Goal: Transaction & Acquisition: Obtain resource

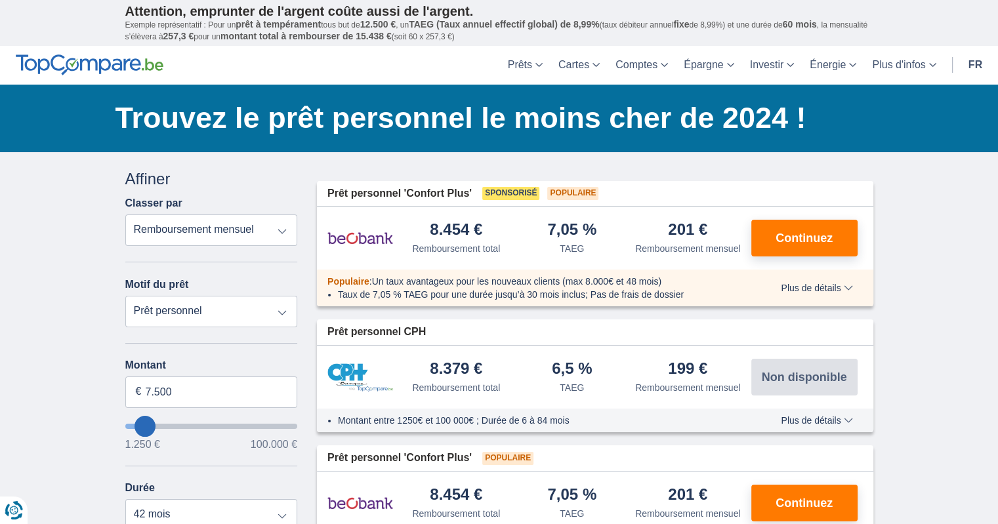
click at [125, 296] on select "Prêt personnel Voiture Moto / vélo Caravane / mobilhome Travaux Energie Rachat …" at bounding box center [211, 312] width 173 height 32
type input "8.250"
type input "9250"
type input "9.250"
select select "48"
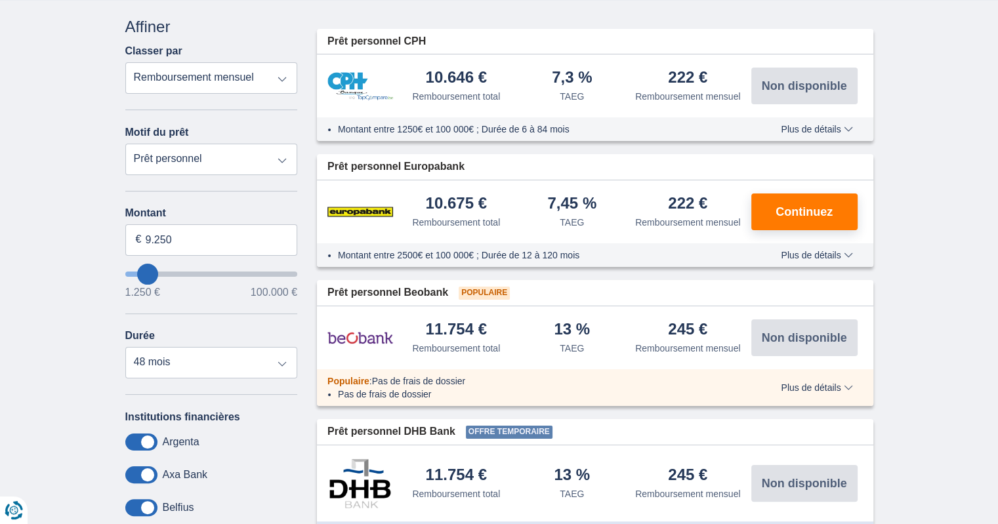
scroll to position [160, 0]
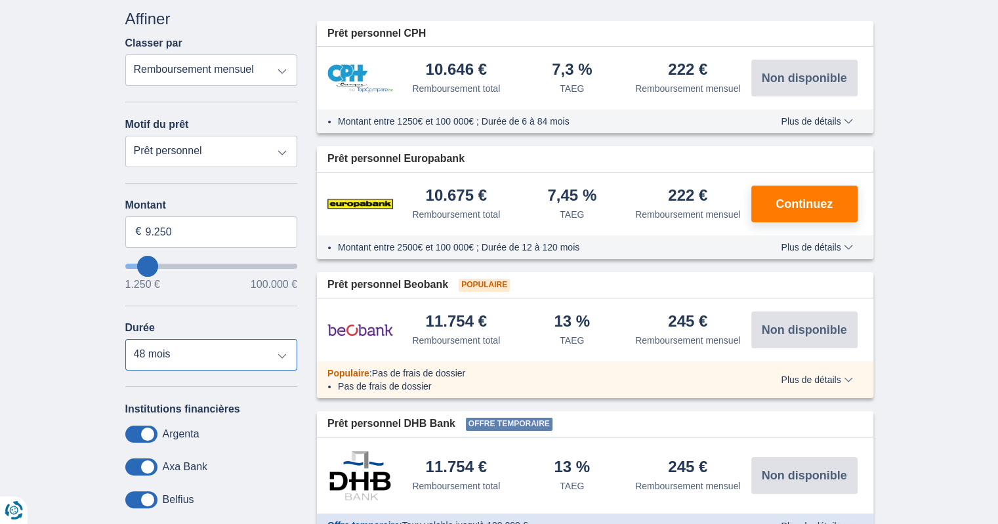
click at [207, 358] on select "12 mois 18 mois 24 mois 30 mois 36 mois 42 mois 48 mois" at bounding box center [211, 355] width 173 height 32
click at [125, 339] on select "12 mois 18 mois 24 mois 30 mois 36 mois 42 mois 48 mois" at bounding box center [211, 355] width 173 height 32
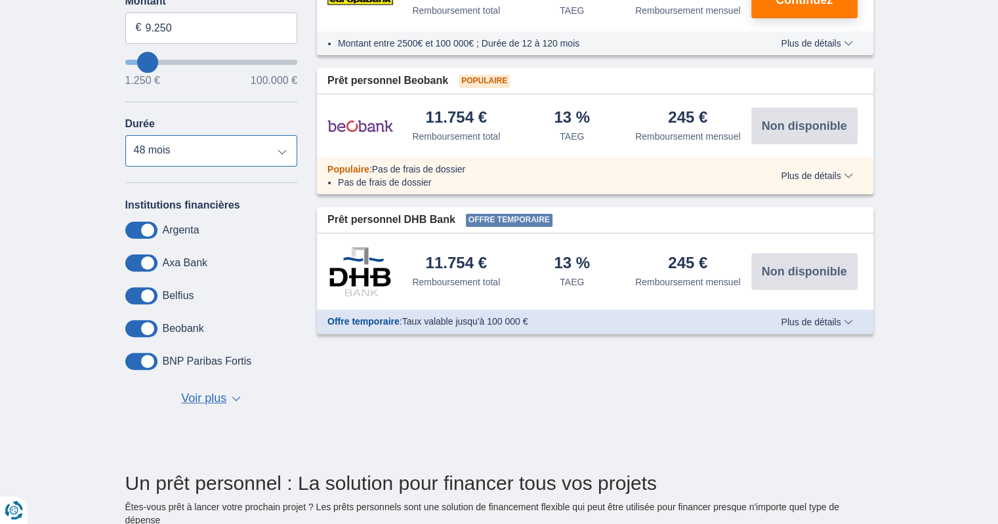
scroll to position [365, 0]
click at [213, 392] on span "Voir plus" at bounding box center [203, 398] width 45 height 17
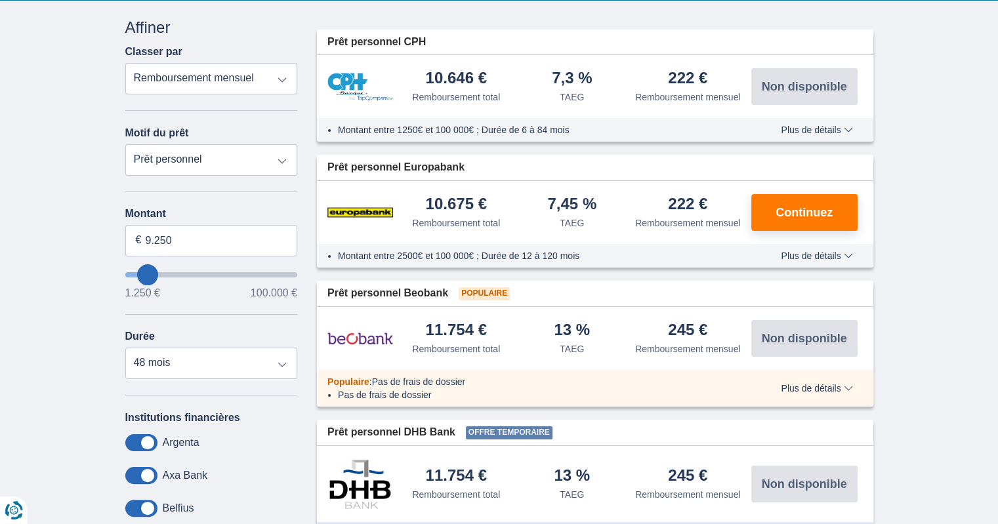
scroll to position [152, 0]
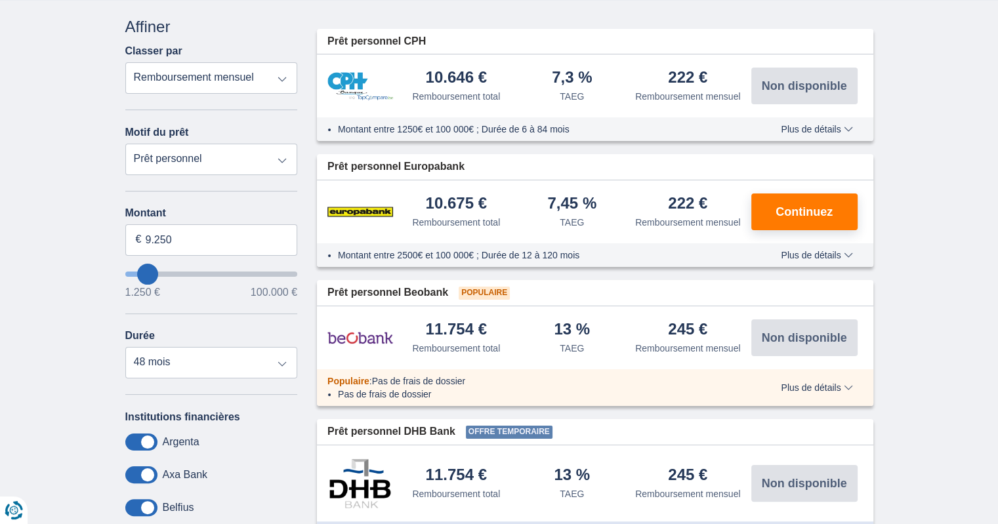
type input "4.250"
type input "4250"
select select "36"
type input "3.250"
type input "3250"
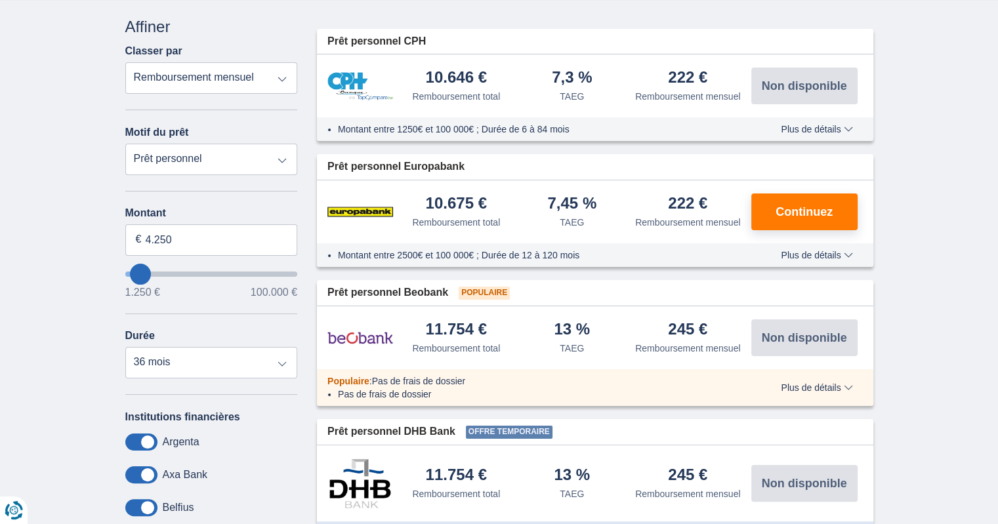
select select "30"
type input "3250"
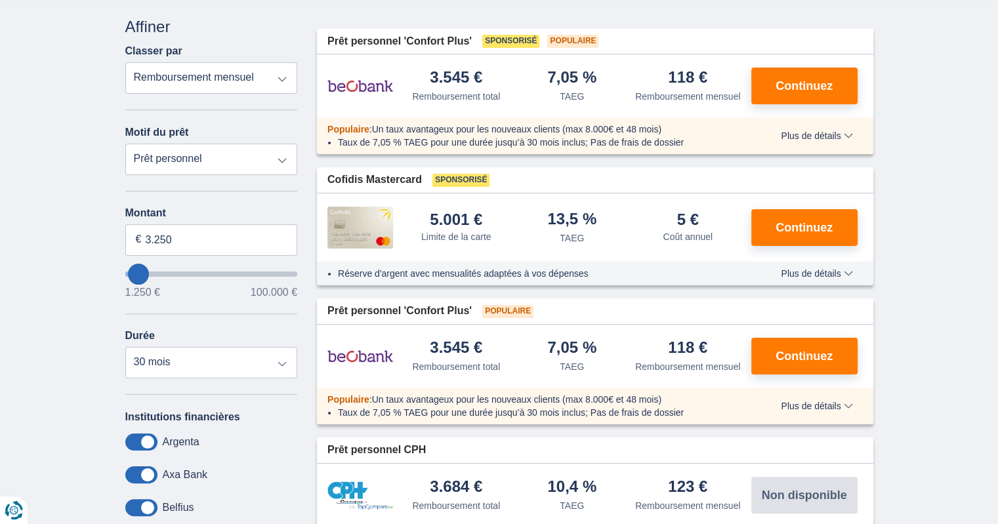
type input "10.250"
type input "10250"
select select "60"
type input "10250"
click at [150, 272] on input "wantToBorrow" at bounding box center [211, 274] width 173 height 5
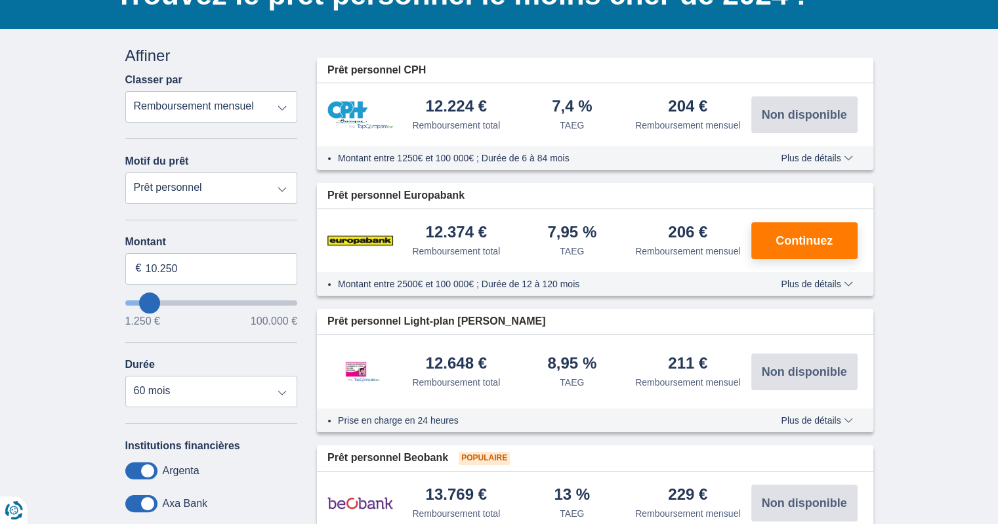
scroll to position [123, 0]
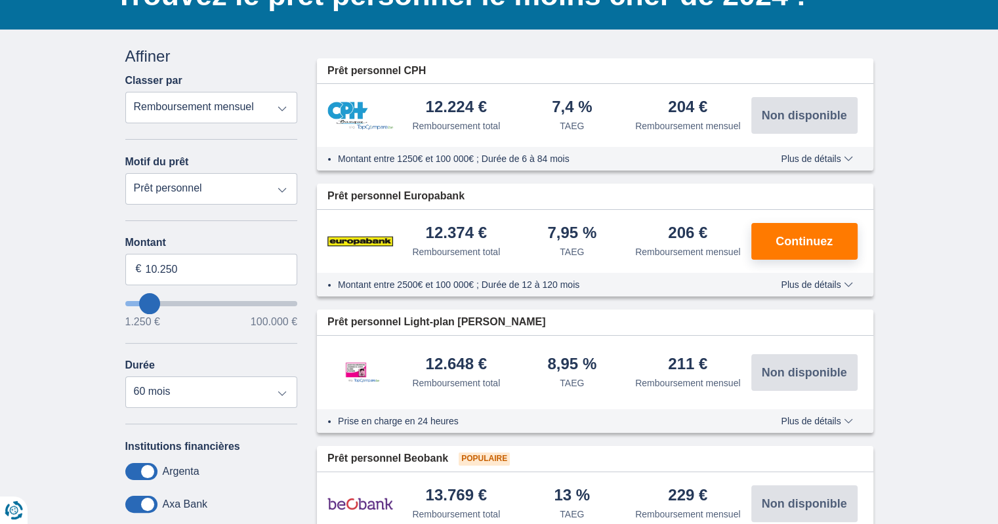
type input "2.250"
type input "2250"
select select "24"
type input "2250"
click at [137, 301] on input "wantToBorrow" at bounding box center [211, 303] width 173 height 5
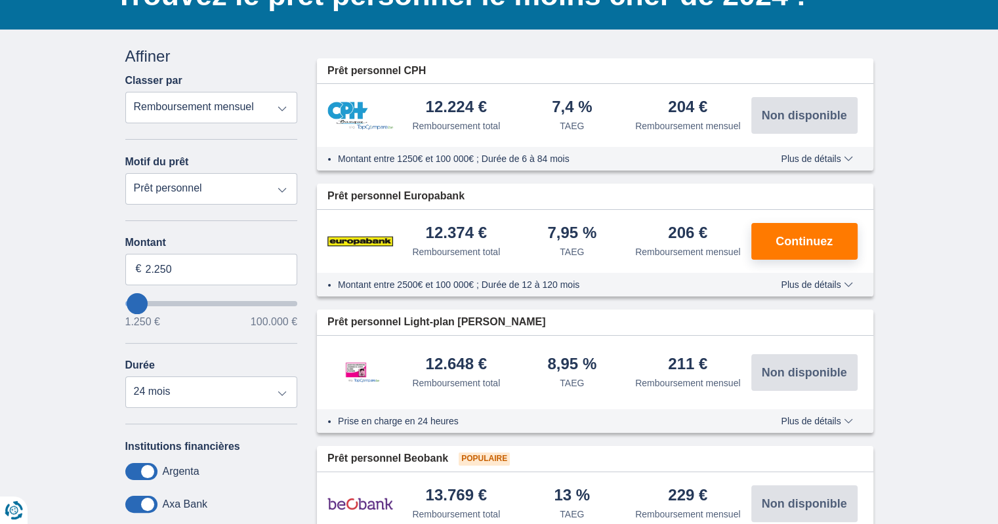
scroll to position [0, 0]
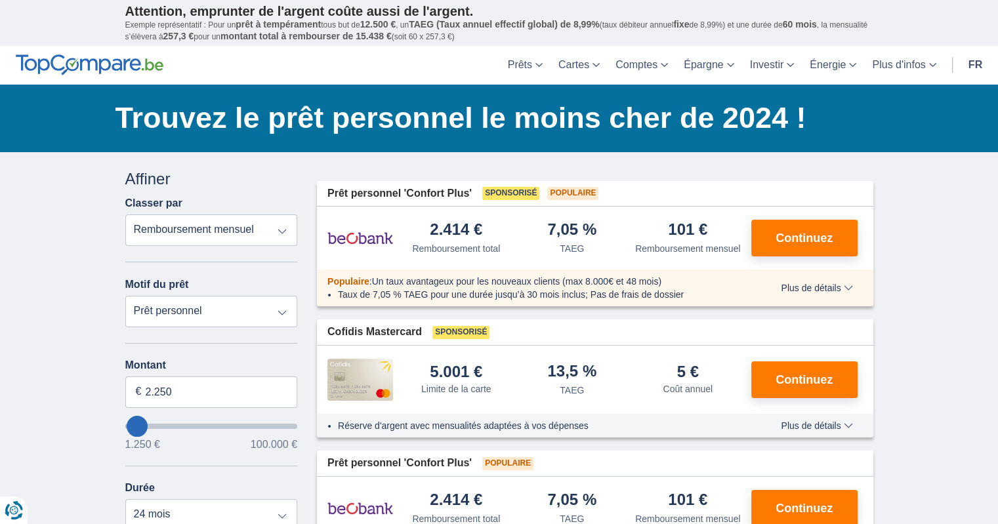
type input "3.250"
type input "4250"
type input "4.250"
select select "36"
drag, startPoint x: 184, startPoint y: 389, endPoint x: 134, endPoint y: 385, distance: 50.0
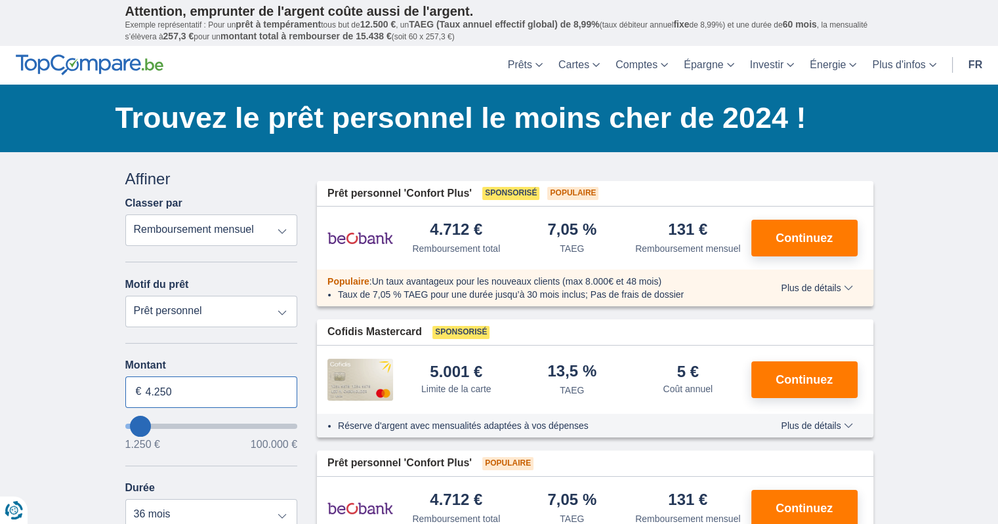
click at [134, 385] on input "4.250" at bounding box center [211, 393] width 173 height 32
type input "8.000"
type input "8250"
select select "48"
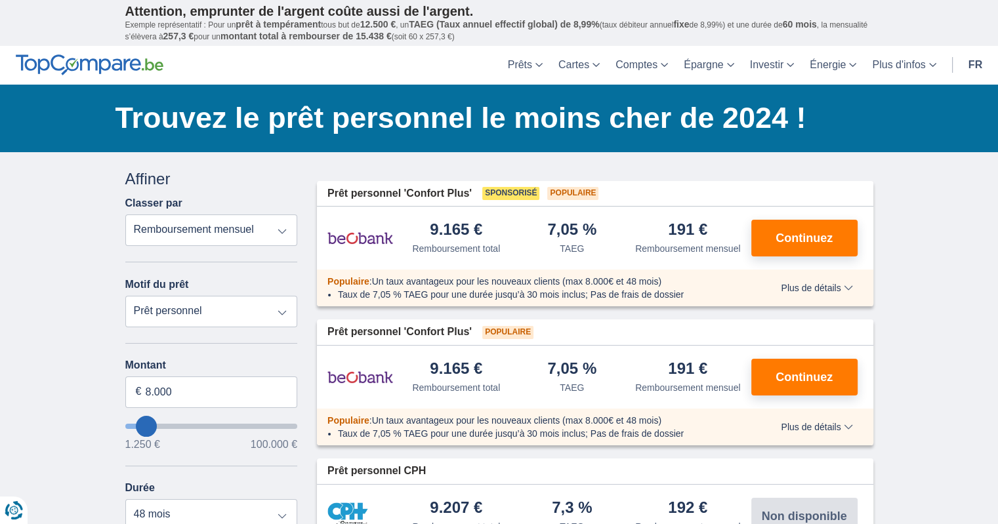
scroll to position [20, 0]
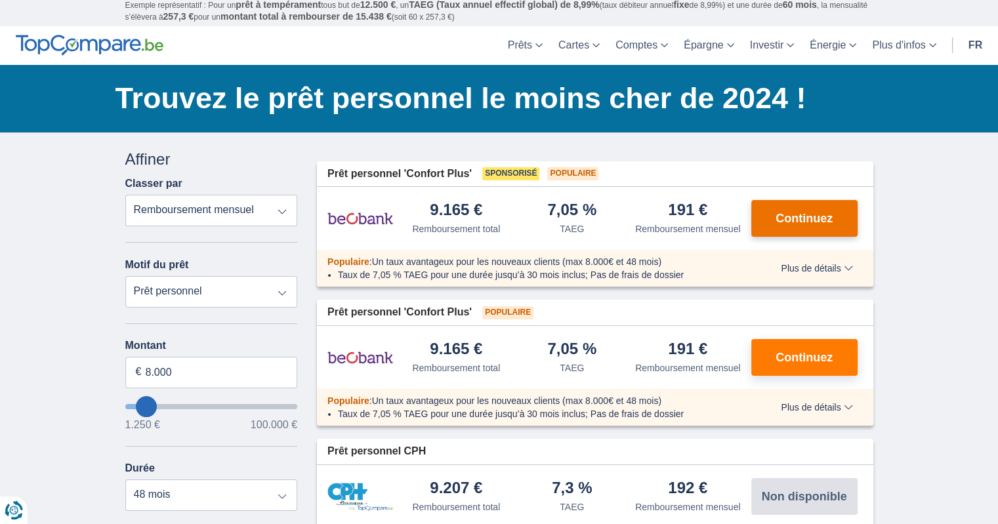
click at [786, 224] on button "Continuez" at bounding box center [804, 218] width 106 height 37
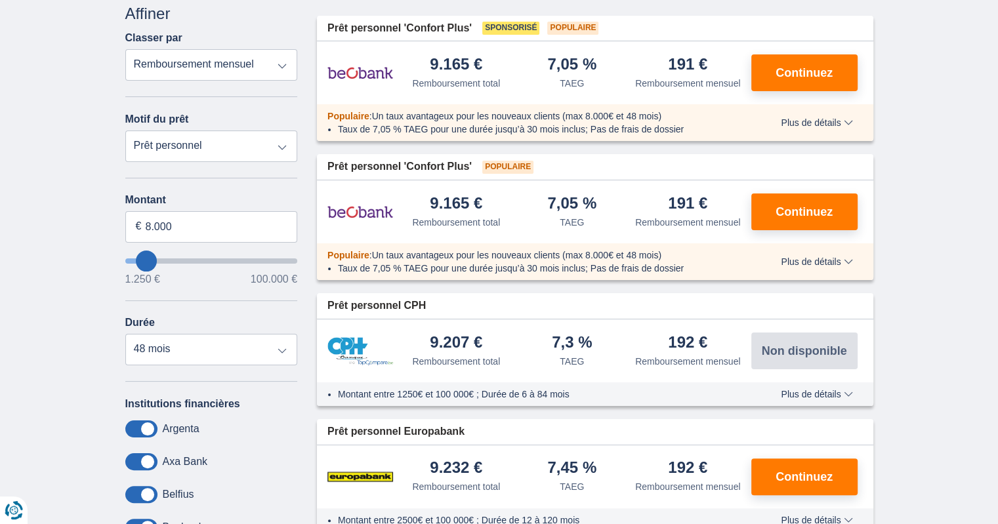
scroll to position [165, 0]
click at [810, 212] on span "Continuez" at bounding box center [804, 212] width 57 height 12
